Goal: Transaction & Acquisition: Purchase product/service

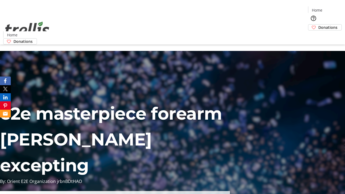
click at [330, 8] on span "Sign Up" at bounding box center [332, 7] width 16 height 6
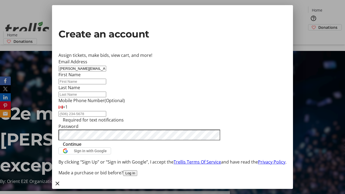
type input "[PERSON_NAME][EMAIL_ADDRESS][DOMAIN_NAME]"
type input "[PERSON_NAME]"
click at [81, 147] on span "Continue" at bounding box center [72, 144] width 19 height 6
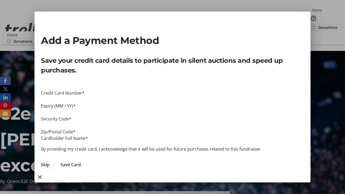
click at [50, 161] on span "Skip" at bounding box center [45, 164] width 9 height 6
click at [318, 25] on span "Donations" at bounding box center [327, 28] width 19 height 6
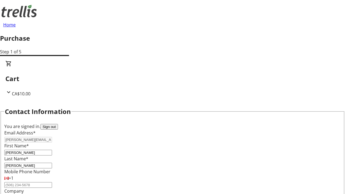
select select "CA"
type input "[STREET_ADDRESS][PERSON_NAME]"
type input "Kelowna"
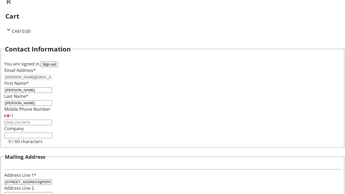
select select "BC"
type input "Kelowna"
type input "V1Y 0C2"
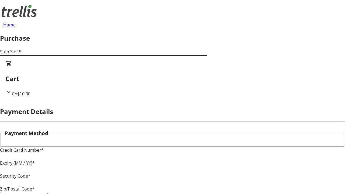
type input "V1Y 0C2"
